Goal: Transaction & Acquisition: Purchase product/service

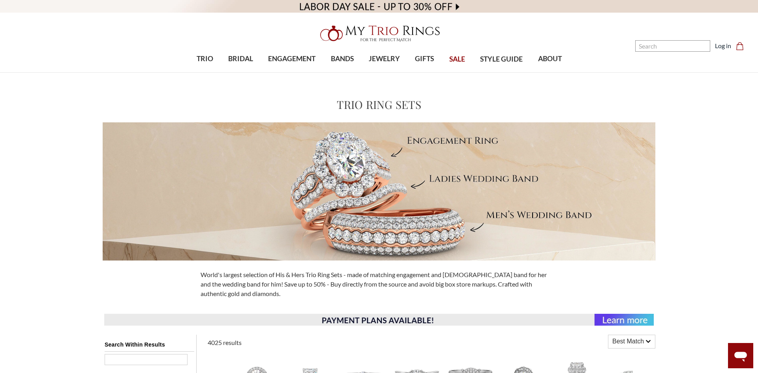
click at [736, 46] on icon "Cart Cart" at bounding box center [740, 46] width 8 height 8
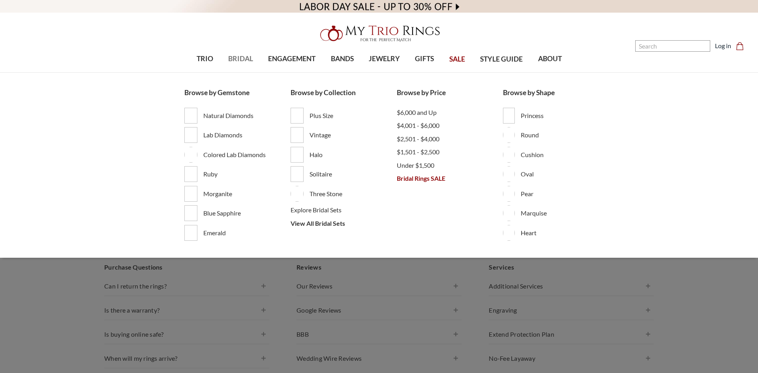
click at [255, 64] on link "BRIDAL" at bounding box center [241, 59] width 40 height 26
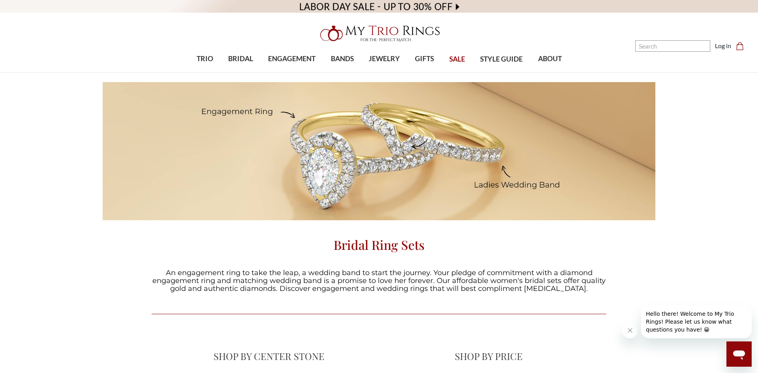
scroll to position [214, 455]
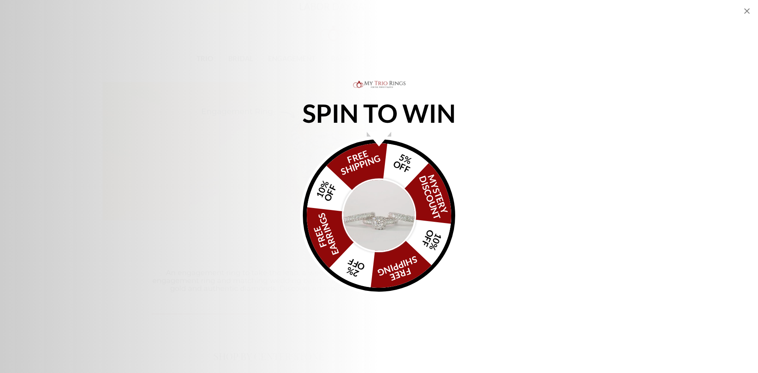
click at [366, 212] on img "Alia popup" at bounding box center [379, 215] width 74 height 74
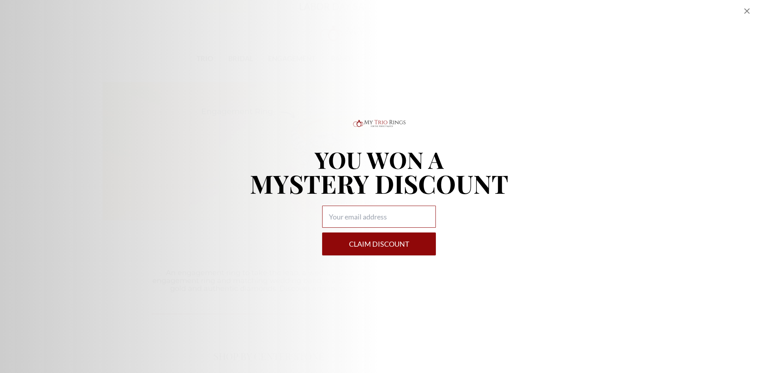
click at [366, 212] on input "Alia popup" at bounding box center [379, 217] width 114 height 22
type input "gemini.mcafee90@gmail.com"
click at [372, 242] on button "Claim DISCOUNT" at bounding box center [379, 244] width 114 height 23
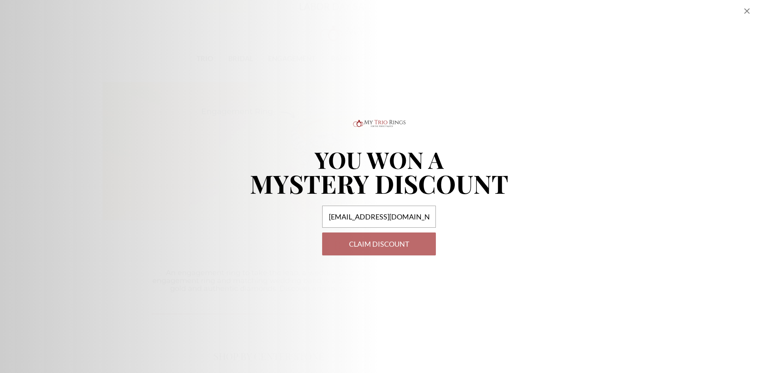
select select "US"
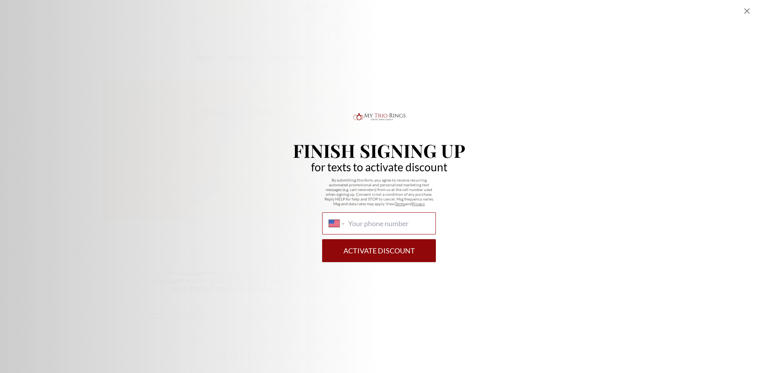
click at [369, 227] on input "International Afghanistan Åland Islands Albania Algeria American Samoa Andorra …" at bounding box center [388, 223] width 81 height 9
type input "1 (816) 705-9362"
click at [377, 252] on button "Activate Discount" at bounding box center [379, 250] width 114 height 23
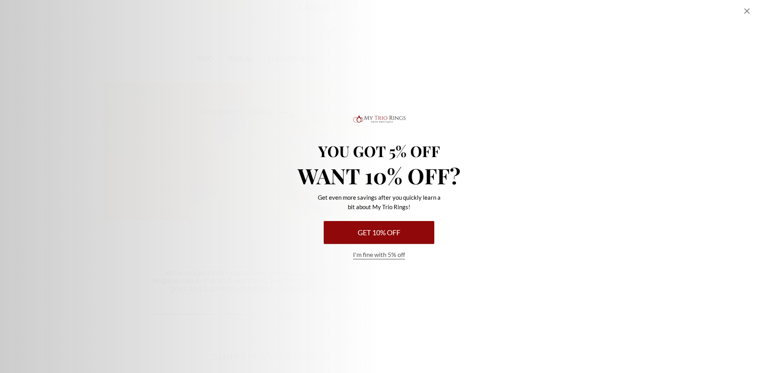
click at [385, 233] on button "Get 10% Off" at bounding box center [379, 232] width 111 height 23
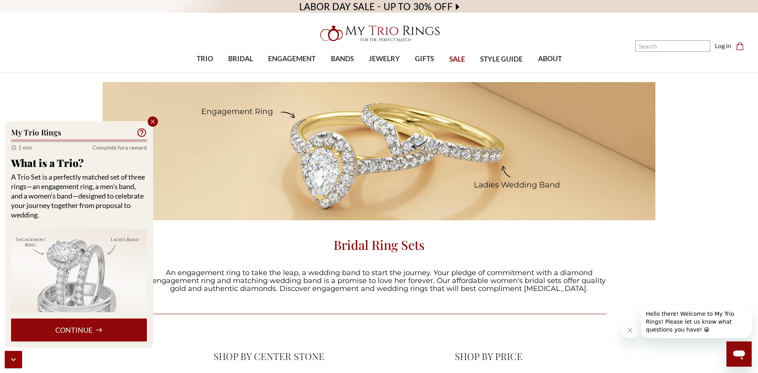
click at [88, 332] on button "Continue" at bounding box center [79, 330] width 136 height 23
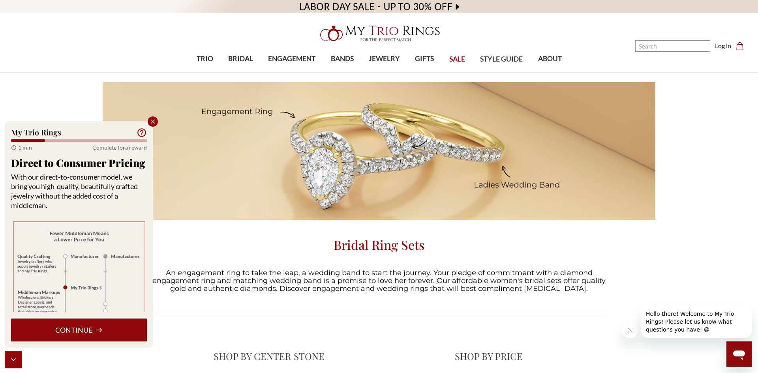
click at [88, 332] on button "Continue" at bounding box center [79, 330] width 136 height 23
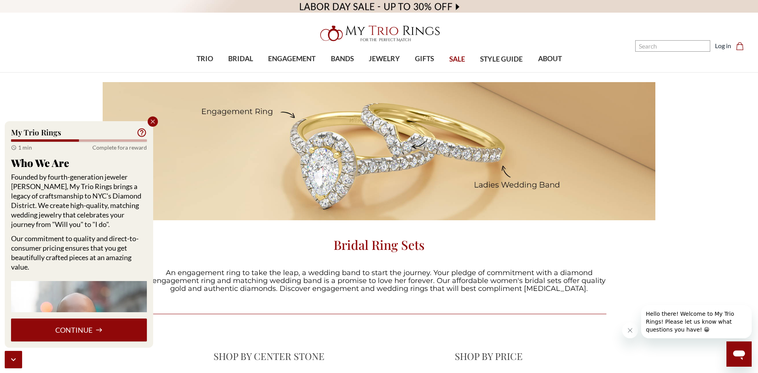
click at [88, 332] on button "Continue" at bounding box center [79, 330] width 136 height 23
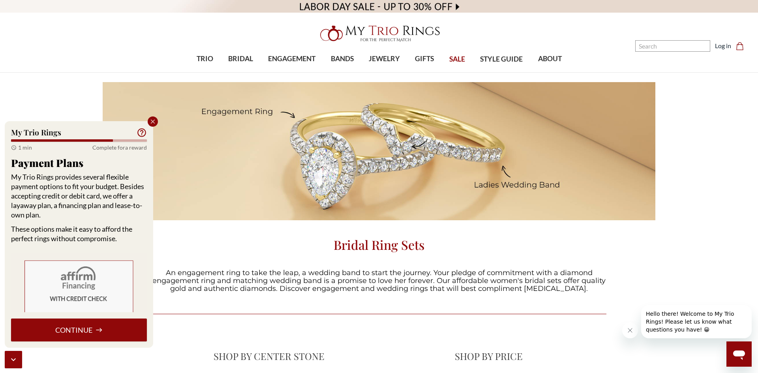
click at [88, 332] on button "Continue" at bounding box center [79, 330] width 136 height 23
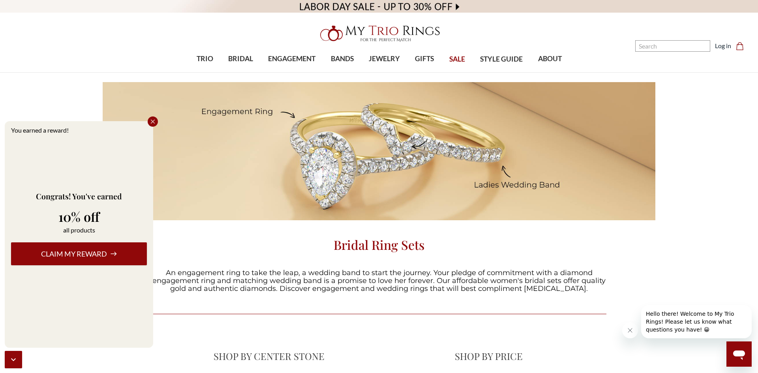
click at [100, 257] on button "Claim my reward" at bounding box center [79, 253] width 136 height 23
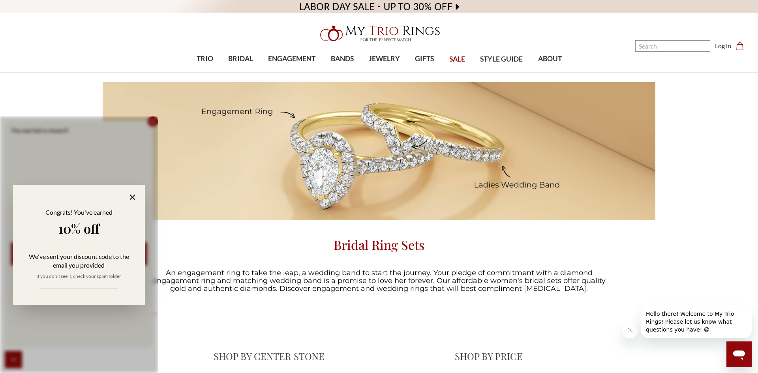
click at [130, 199] on icon at bounding box center [132, 197] width 9 height 9
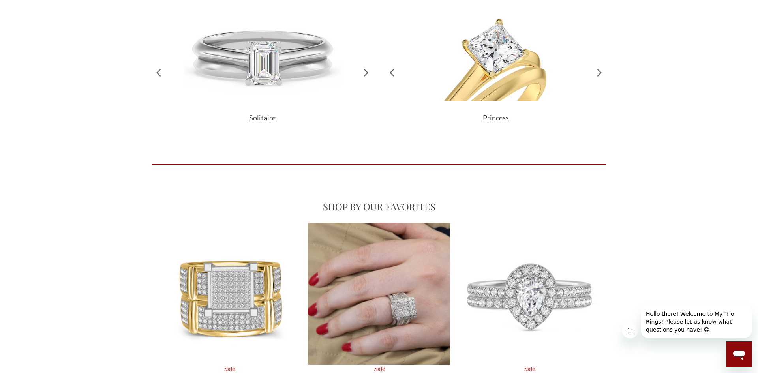
scroll to position [0, 0]
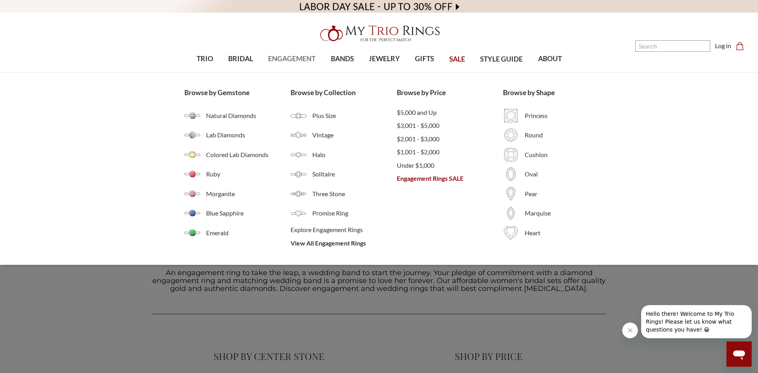
click at [301, 61] on span "ENGAGEMENT" at bounding box center [291, 59] width 47 height 10
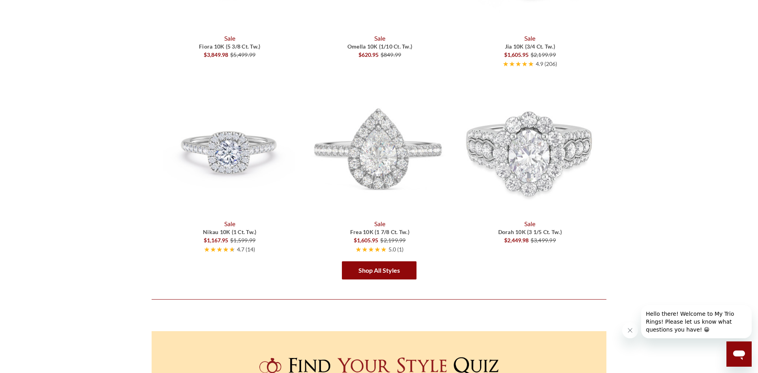
scroll to position [1325, 0]
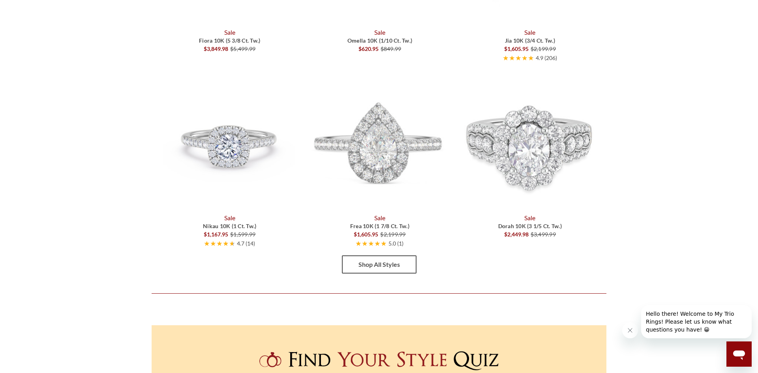
click at [389, 260] on link "Shop All Styles" at bounding box center [379, 264] width 75 height 18
